Goal: Task Accomplishment & Management: Use online tool/utility

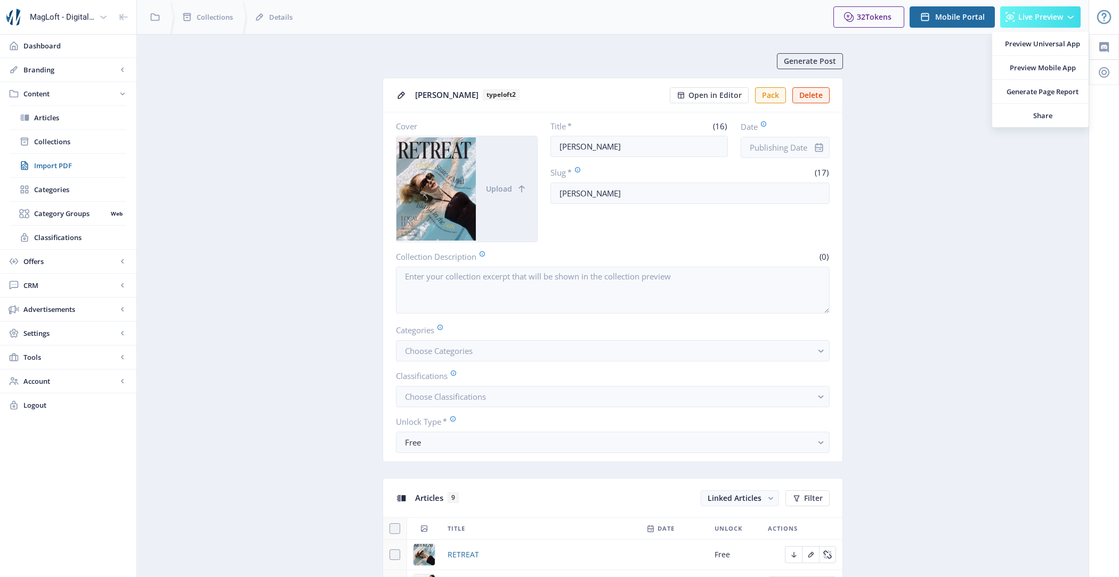
click at [1045, 23] on button "Live Preview" at bounding box center [1040, 16] width 80 height 21
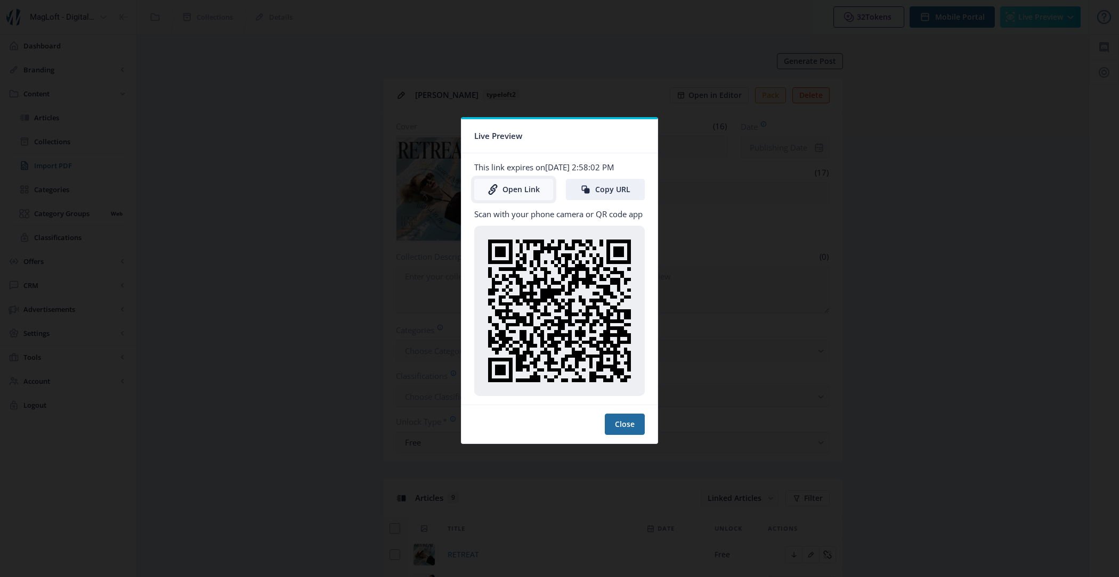
click at [511, 191] on link "Open Link" at bounding box center [513, 189] width 79 height 21
click at [633, 422] on button "Close" at bounding box center [625, 424] width 40 height 21
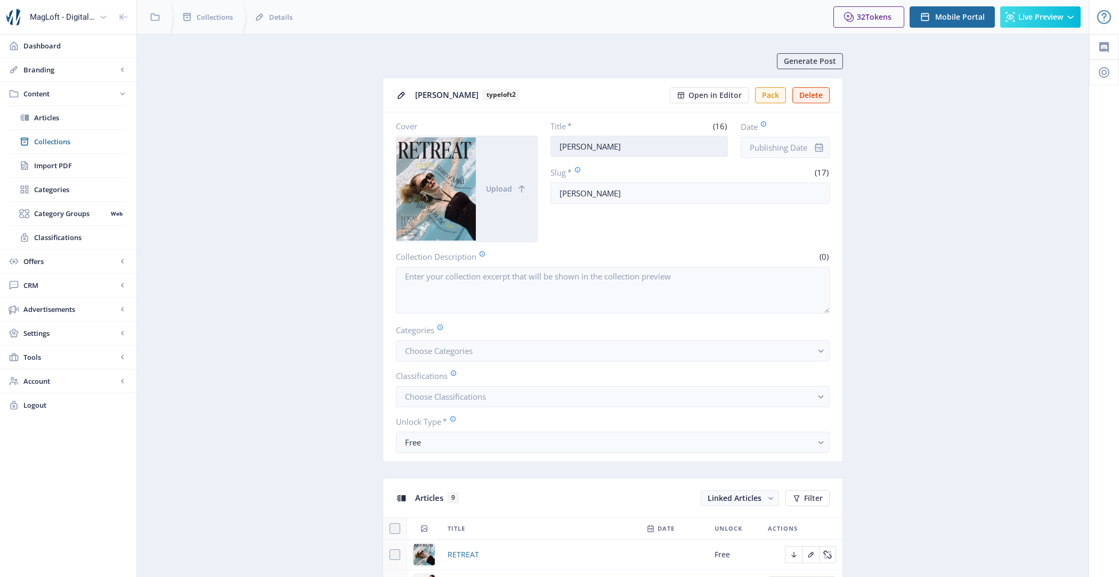
click at [633, 149] on input "[PERSON_NAME]" at bounding box center [639, 146] width 178 height 21
click at [74, 144] on span "Collections" at bounding box center [80, 141] width 92 height 11
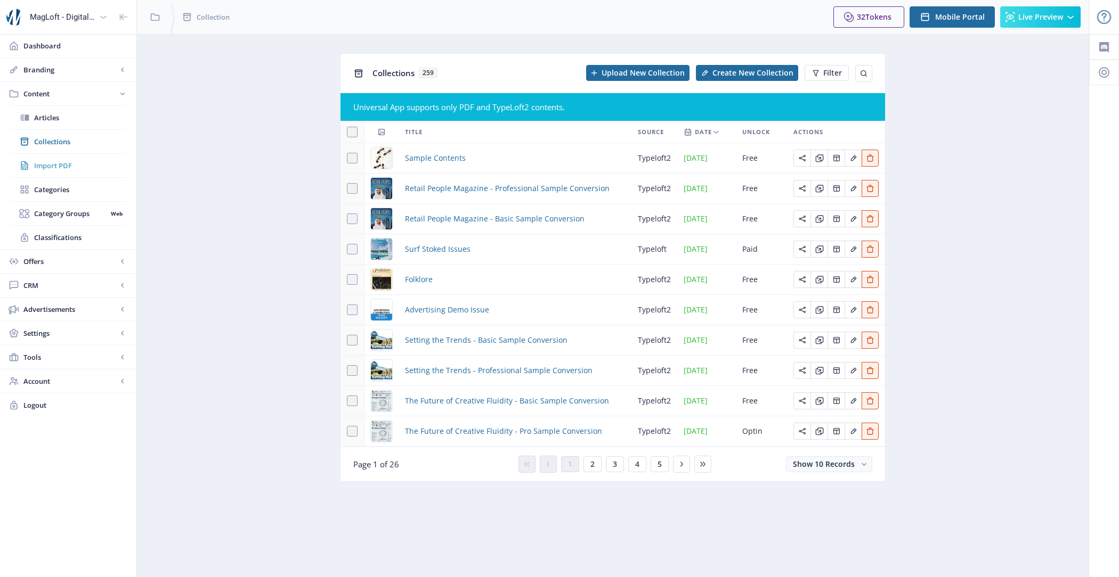
click at [70, 161] on span "Import PDF" at bounding box center [80, 165] width 92 height 11
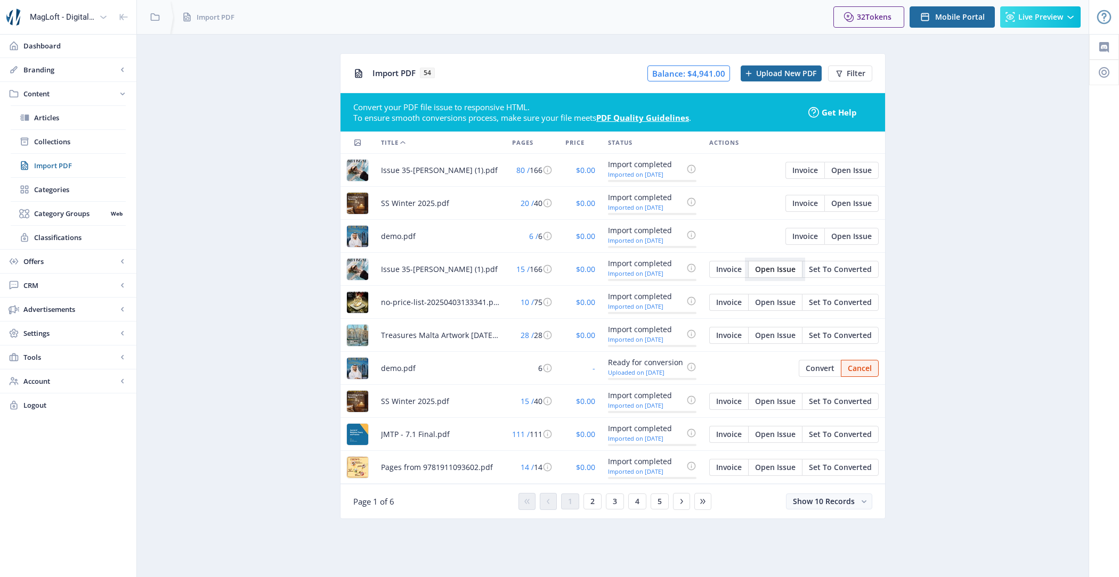
click at [767, 268] on span "Open Issue" at bounding box center [775, 269] width 40 height 9
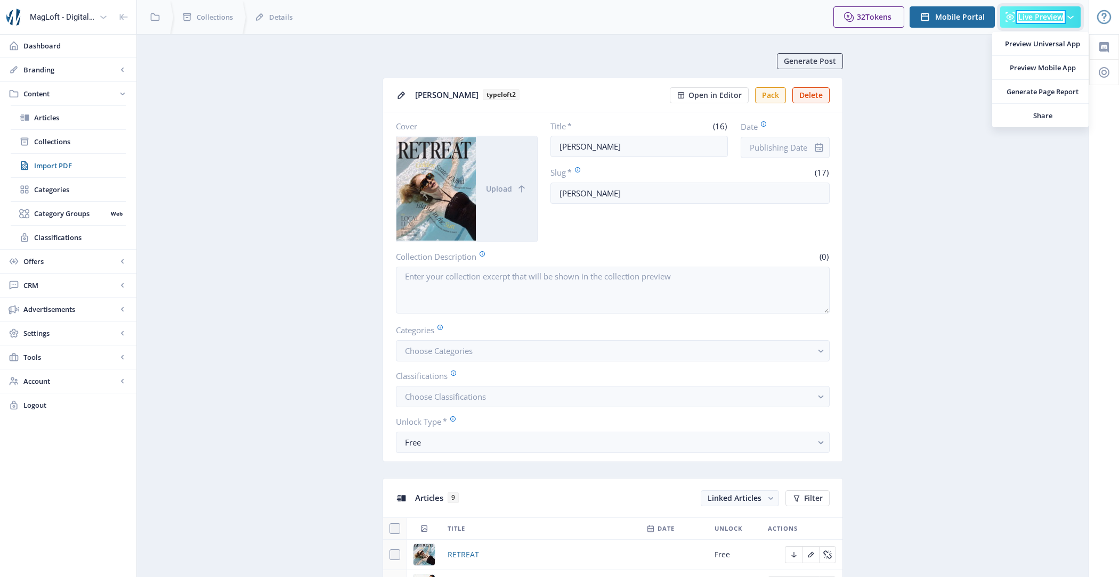
click at [1038, 14] on span "Live Preview" at bounding box center [1040, 17] width 45 height 9
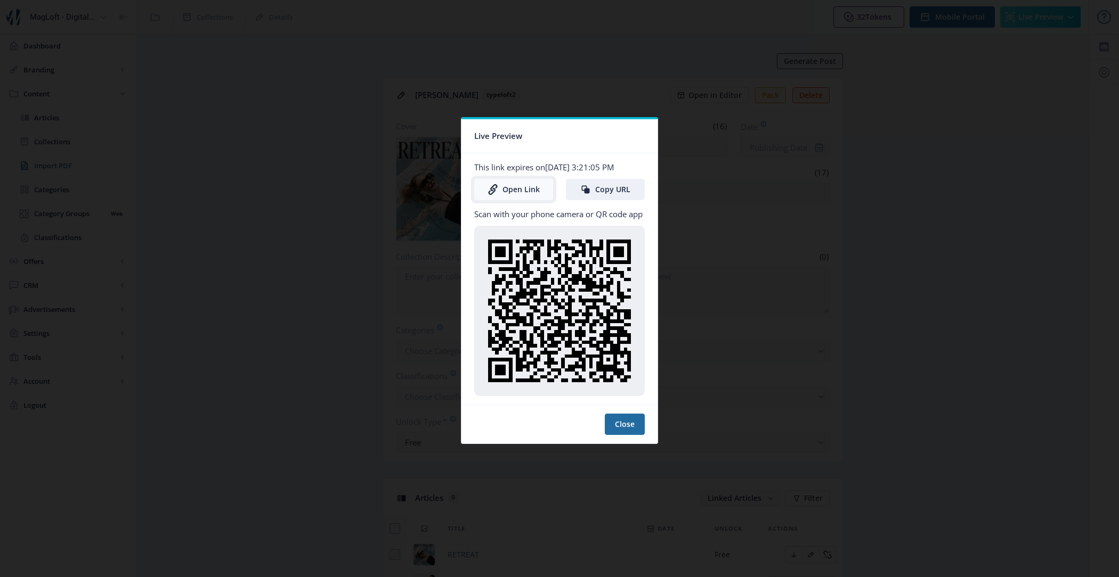
click at [527, 187] on link "Open Link" at bounding box center [513, 189] width 79 height 21
click at [635, 430] on button "Close" at bounding box center [625, 424] width 40 height 21
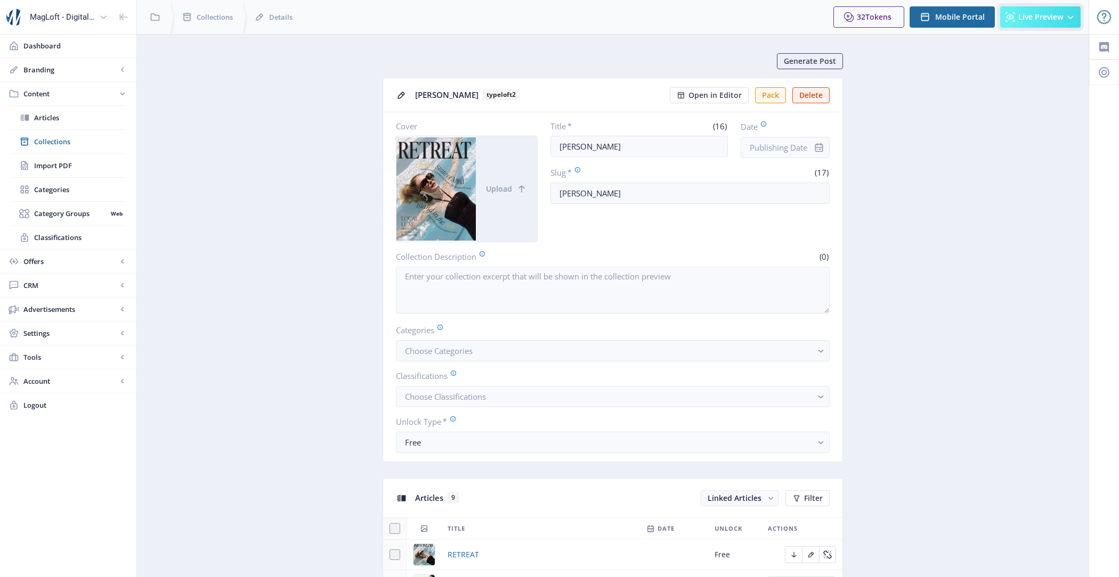
click at [1063, 18] on button "Live Preview" at bounding box center [1040, 16] width 80 height 21
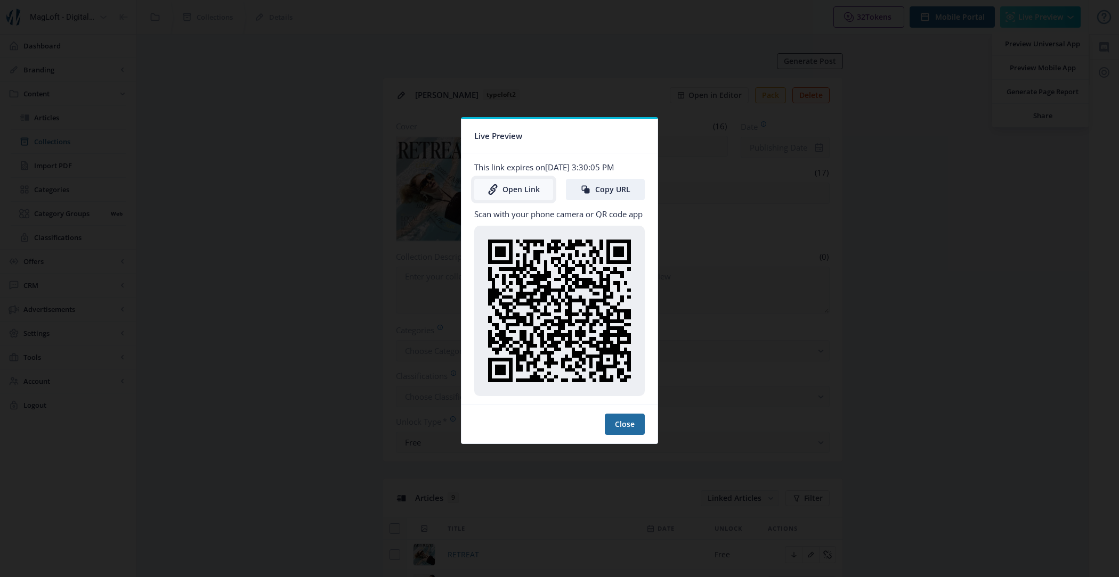
click at [532, 193] on link "Open Link" at bounding box center [513, 189] width 79 height 21
